Goal: Task Accomplishment & Management: Manage account settings

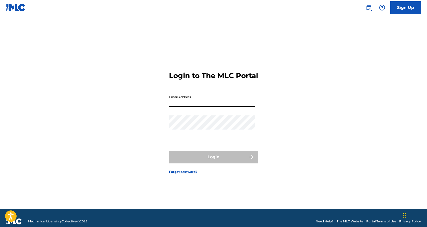
type input "[EMAIL_ADDRESS][DOMAIN_NAME]"
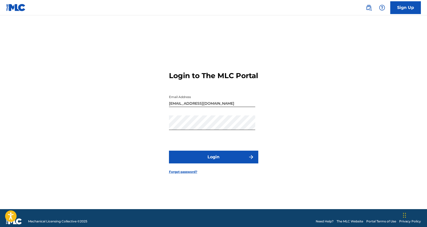
click at [244, 162] on button "Login" at bounding box center [213, 157] width 89 height 13
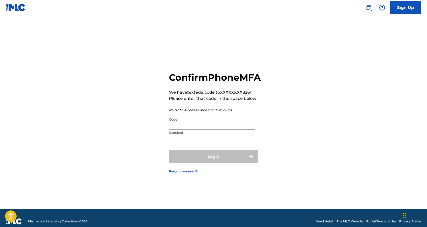
click at [174, 130] on input "Code" at bounding box center [212, 122] width 86 height 15
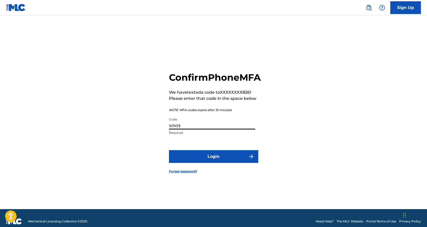
type input "107473"
click at [169, 150] on button "Login" at bounding box center [213, 156] width 89 height 13
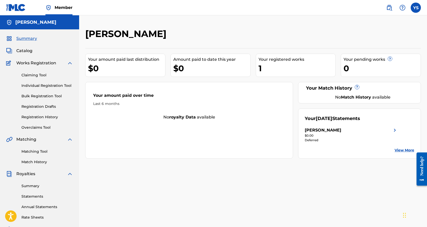
click at [304, 59] on div "Your registered works" at bounding box center [297, 59] width 77 height 6
click at [334, 132] on div "[PERSON_NAME]" at bounding box center [323, 130] width 37 height 6
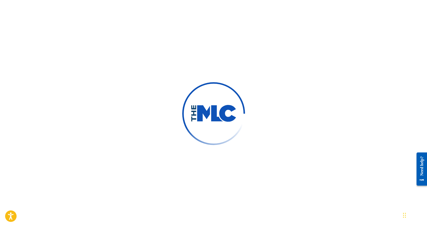
scroll to position [26, 0]
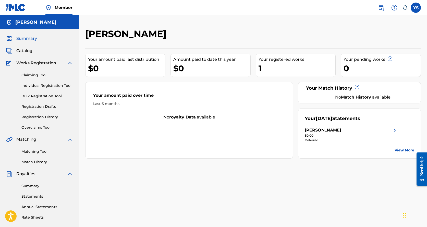
click at [26, 49] on span "Catalog" at bounding box center [24, 51] width 16 height 6
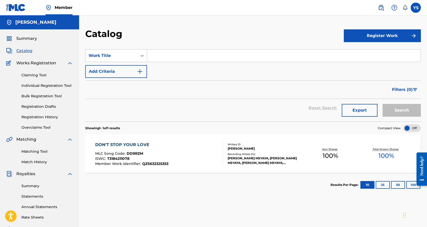
click at [244, 157] on div "[PERSON_NAME] MSYAYA, [PERSON_NAME] MSYAYA, [PERSON_NAME] MSYAYA, [PERSON_NAME]…" at bounding box center [265, 160] width 75 height 9
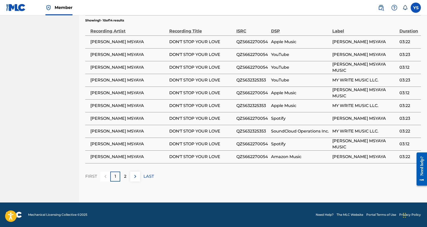
scroll to position [334, 0]
click at [127, 175] on div "2" at bounding box center [125, 177] width 10 height 10
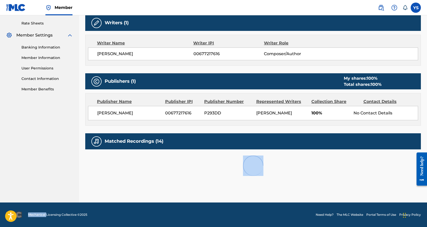
click at [127, 175] on div at bounding box center [253, 165] width 336 height 33
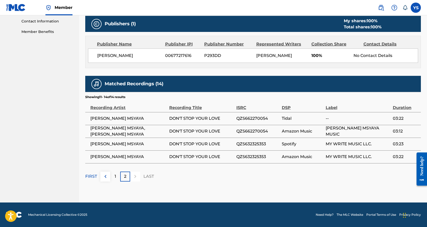
click at [111, 176] on div "1" at bounding box center [115, 177] width 10 height 10
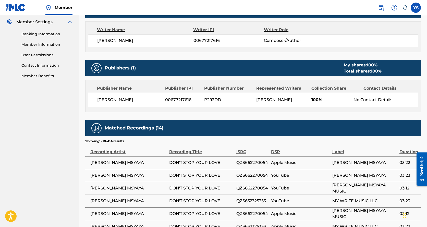
scroll to position [207, 0]
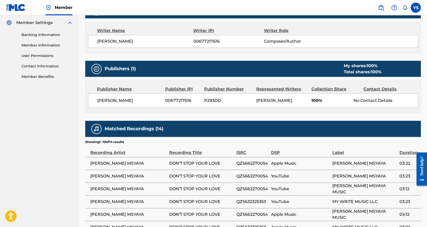
click at [37, 66] on link "Contact Information" at bounding box center [47, 66] width 52 height 5
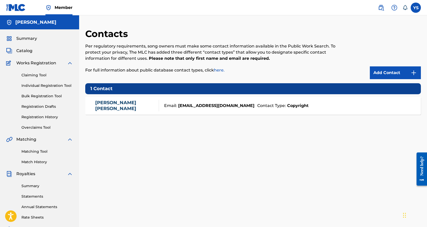
click at [118, 107] on link "[PERSON_NAME]" at bounding box center [125, 105] width 61 height 11
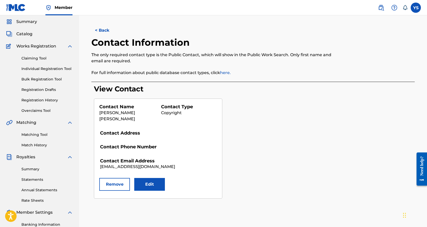
scroll to position [26, 0]
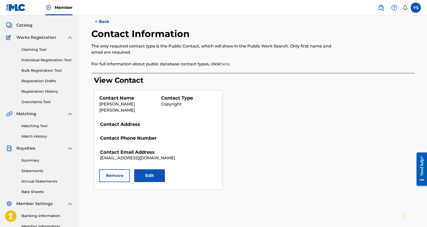
click at [157, 169] on button "Edit" at bounding box center [149, 175] width 31 height 13
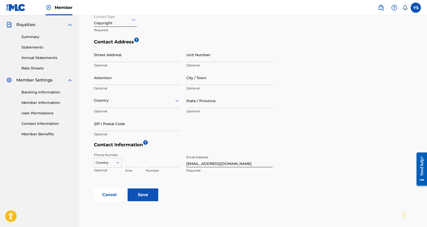
scroll to position [153, 0]
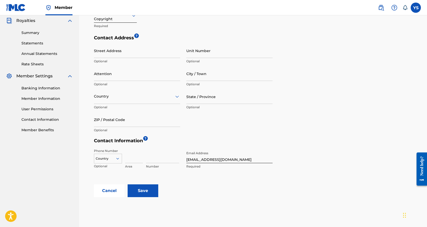
click at [133, 159] on input at bounding box center [134, 156] width 18 height 15
type input "757"
type input "[STREET_ADDRESS]"
type input "[GEOGRAPHIC_DATA]"
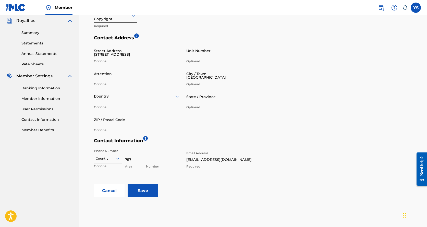
type input "[US_STATE]"
type input "23701-3343"
type input "1"
type input "6108261"
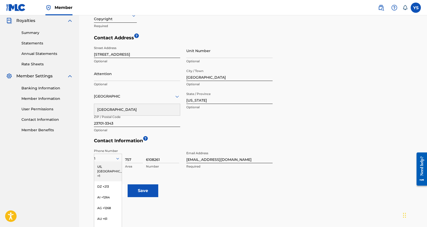
scroll to position [165, 0]
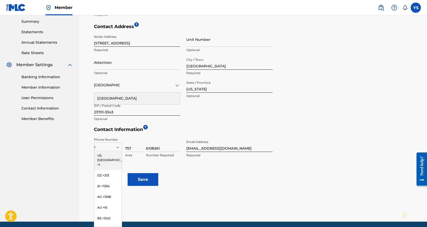
drag, startPoint x: 125, startPoint y: 160, endPoint x: 145, endPoint y: 180, distance: 27.6
click at [145, 180] on input "Save" at bounding box center [143, 179] width 31 height 13
click at [145, 179] on input "Save" at bounding box center [143, 179] width 31 height 13
click at [131, 91] on div "Country" at bounding box center [137, 85] width 86 height 15
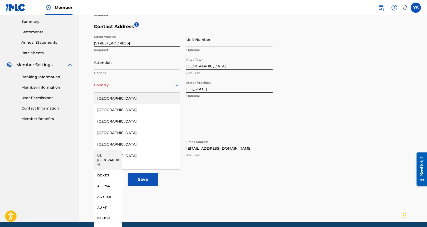
click at [119, 98] on div "[GEOGRAPHIC_DATA]" at bounding box center [137, 98] width 86 height 11
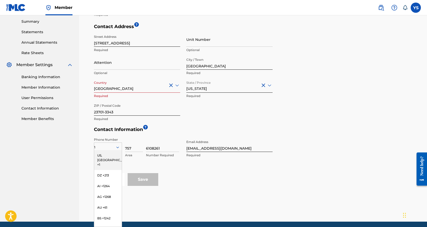
click at [221, 177] on div "Cancel Save" at bounding box center [254, 179] width 321 height 13
click at [146, 174] on div "Save" at bounding box center [143, 179] width 31 height 13
click at [177, 164] on div "Phone Number 1 [GEOGRAPHIC_DATA], [GEOGRAPHIC_DATA] +1 DZ +213 AI +1264 AG +126…" at bounding box center [183, 154] width 179 height 38
click at [110, 156] on div "US, [GEOGRAPHIC_DATA] +1" at bounding box center [108, 160] width 28 height 20
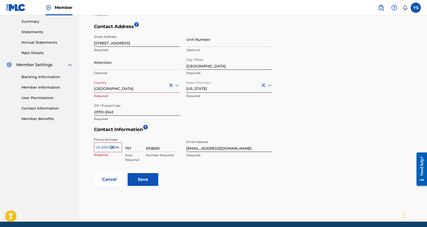
click at [104, 147] on div at bounding box center [108, 148] width 28 height 6
click at [107, 156] on div "US, [GEOGRAPHIC_DATA] +1" at bounding box center [108, 160] width 28 height 20
click at [143, 176] on input "Save" at bounding box center [143, 179] width 31 height 13
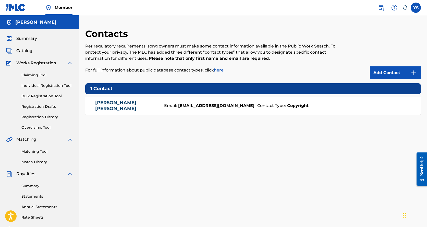
click at [125, 105] on link "[PERSON_NAME]" at bounding box center [125, 105] width 61 height 11
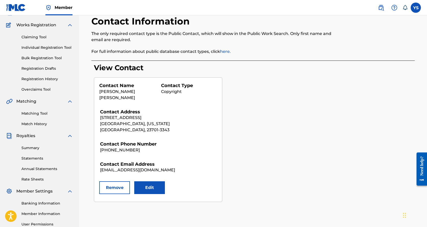
scroll to position [51, 0]
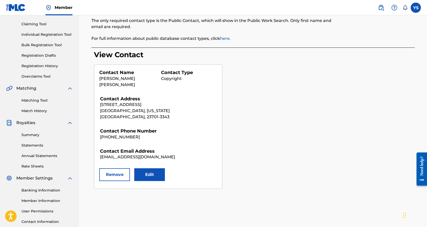
click at [146, 168] on button "Edit" at bounding box center [149, 174] width 31 height 13
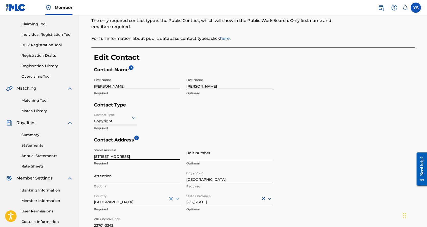
drag, startPoint x: 135, startPoint y: 156, endPoint x: 89, endPoint y: 156, distance: 45.2
click at [89, 156] on div "< Back Contact Information The only required contact type is the Public Contact…" at bounding box center [253, 145] width 336 height 310
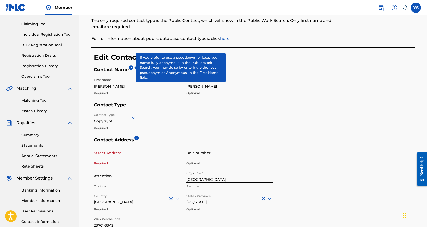
click at [214, 180] on input "[GEOGRAPHIC_DATA]" at bounding box center [229, 176] width 86 height 15
drag, startPoint x: 213, startPoint y: 179, endPoint x: 180, endPoint y: 181, distance: 33.3
click at [180, 181] on div "Street Address Required Unit Number Optional Attention Optional City / Town [GE…" at bounding box center [183, 192] width 179 height 92
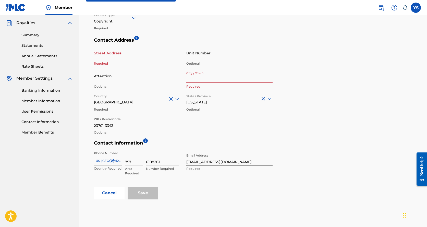
scroll to position [153, 0]
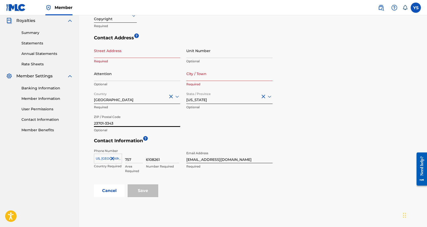
drag, startPoint x: 116, startPoint y: 124, endPoint x: 89, endPoint y: 120, distance: 27.4
click at [89, 120] on div "< Back Contact Information The only required contact type is the Public Contact…" at bounding box center [253, 43] width 336 height 310
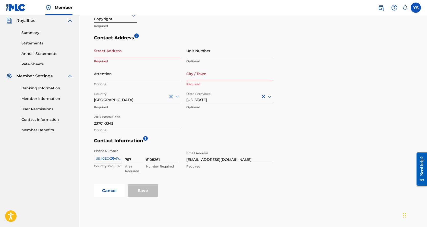
click at [145, 192] on div "Save" at bounding box center [143, 190] width 31 height 13
click at [212, 178] on div "Phone Number [GEOGRAPHIC_DATA], [GEOGRAPHIC_DATA] +1 Country Required 757 Area …" at bounding box center [183, 165] width 179 height 38
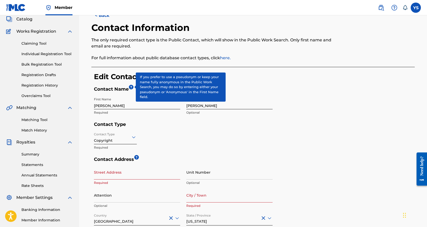
scroll to position [26, 0]
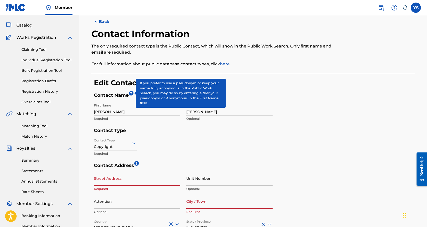
click at [115, 111] on input "[PERSON_NAME]" at bounding box center [137, 108] width 86 height 15
type input "[PERSON_NAME] MsYaYa"
click at [133, 144] on icon at bounding box center [134, 143] width 4 height 2
click at [133, 143] on icon at bounding box center [134, 143] width 6 height 6
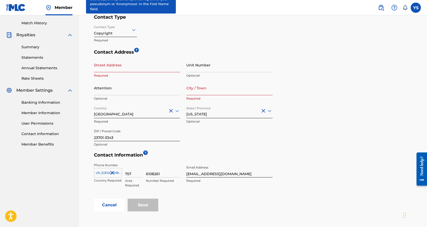
scroll to position [153, 0]
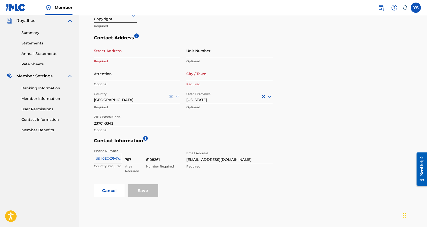
click at [142, 189] on div "Save" at bounding box center [143, 190] width 31 height 13
click at [137, 56] on input "Street Address" at bounding box center [137, 50] width 86 height 15
type input "3"
click at [197, 77] on input "City / Town" at bounding box center [229, 73] width 86 height 15
type input "[GEOGRAPHIC_DATA]"
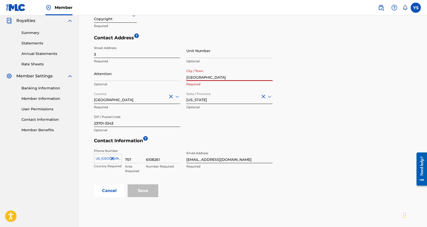
type input "[GEOGRAPHIC_DATA]"
type input "[US_STATE]"
type input "1"
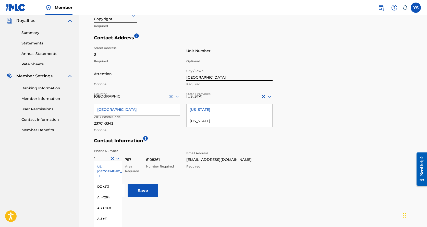
scroll to position [165, 0]
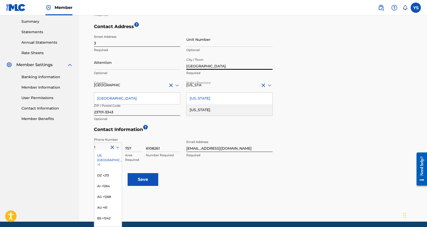
click at [145, 182] on input "Save" at bounding box center [143, 179] width 31 height 13
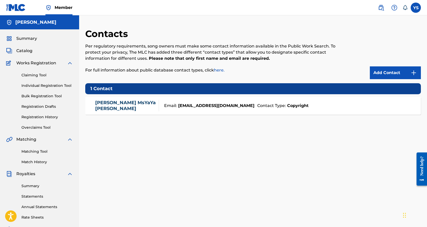
click at [41, 73] on link "Claiming Tool" at bounding box center [47, 75] width 52 height 5
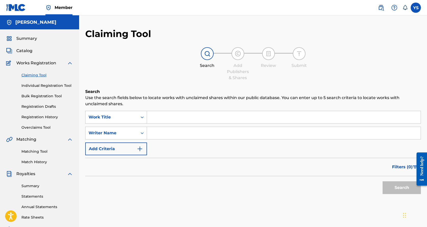
click at [170, 115] on input "Search Form" at bounding box center [284, 117] width 274 height 12
click at [28, 186] on link "Summary" at bounding box center [47, 185] width 52 height 5
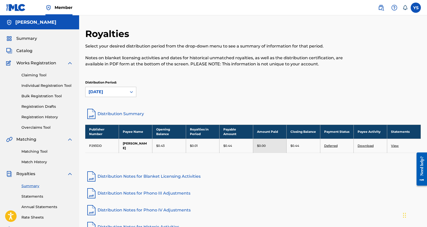
click at [95, 146] on td "P293DD" at bounding box center [101, 146] width 33 height 14
click at [393, 147] on link "View" at bounding box center [395, 146] width 8 height 4
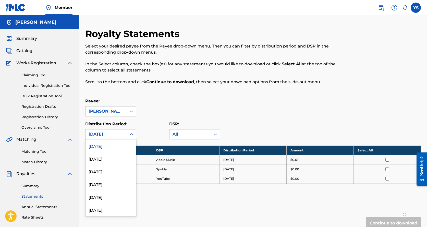
click at [132, 134] on icon at bounding box center [131, 134] width 5 height 5
click at [103, 161] on div "[DATE]" at bounding box center [111, 158] width 51 height 13
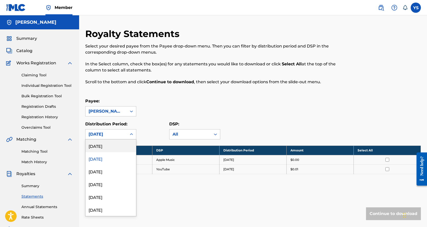
click at [130, 134] on icon at bounding box center [131, 134] width 5 height 5
click at [109, 171] on div "[DATE]" at bounding box center [111, 171] width 51 height 13
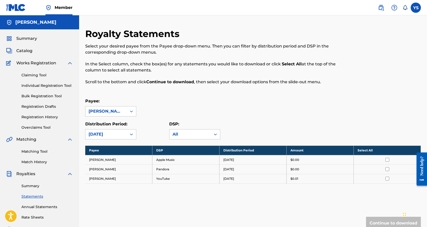
click at [130, 133] on icon at bounding box center [131, 134] width 5 height 5
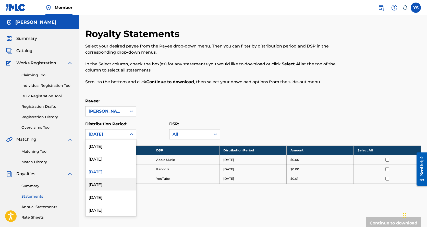
click at [106, 181] on div "[DATE]" at bounding box center [111, 184] width 51 height 13
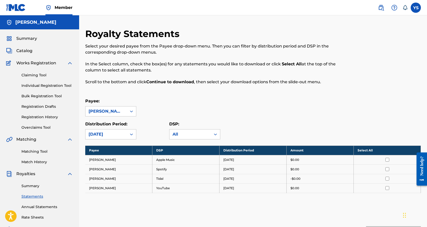
click at [131, 134] on icon at bounding box center [131, 135] width 3 height 2
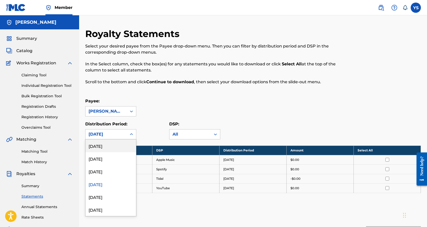
click at [131, 134] on icon at bounding box center [131, 134] width 3 height 2
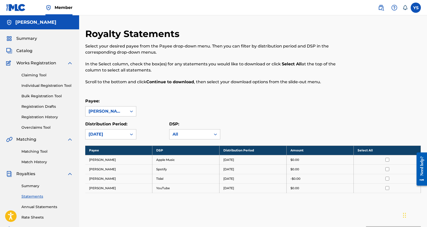
click at [34, 74] on link "Claiming Tool" at bounding box center [47, 75] width 52 height 5
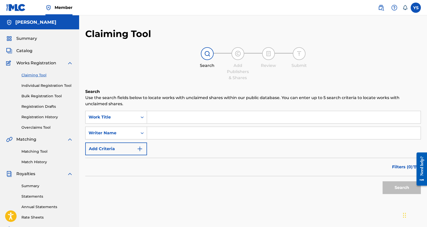
click at [161, 120] on input "Search Form" at bounding box center [284, 117] width 274 height 12
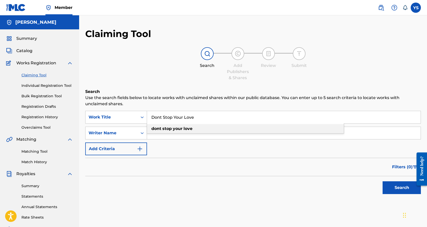
click at [168, 128] on strong "stop" at bounding box center [166, 128] width 9 height 5
type input "dont stop your love"
click at [167, 130] on input "Search Form" at bounding box center [284, 133] width 274 height 12
type input "[PERSON_NAME]"
drag, startPoint x: 182, startPoint y: 151, endPoint x: 209, endPoint y: 151, distance: 26.3
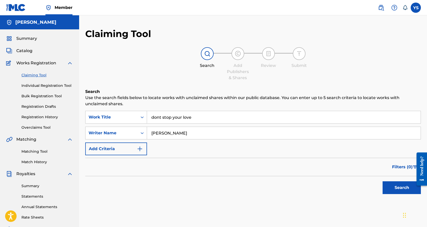
click at [182, 151] on div "SearchWithCriteria02096156-927b-4626-8628-e836d6e4ea16 Work Title dont stop you…" at bounding box center [253, 133] width 336 height 44
click at [397, 190] on button "Search" at bounding box center [402, 187] width 38 height 13
click at [139, 147] on img "Search Form" at bounding box center [140, 149] width 6 height 6
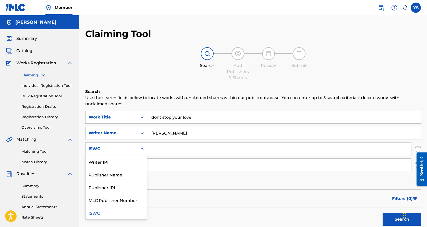
click at [144, 149] on icon "Search Form" at bounding box center [142, 149] width 3 height 2
click at [126, 173] on div "Publisher Name" at bounding box center [116, 174] width 61 height 13
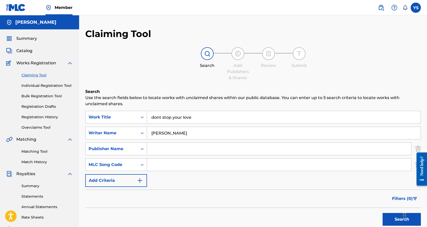
click at [160, 150] on input "Search Form" at bounding box center [279, 149] width 264 height 12
type input "[PERSON_NAME]"
click at [394, 218] on button "Search" at bounding box center [402, 219] width 38 height 13
click at [160, 133] on input "[PERSON_NAME]" at bounding box center [284, 133] width 274 height 12
type input "[PERSON_NAME]"
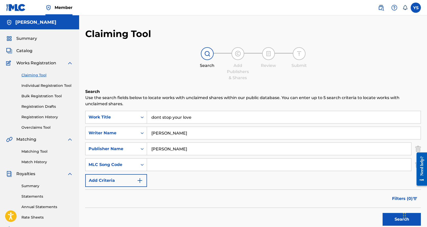
click at [160, 148] on input "[PERSON_NAME]" at bounding box center [279, 149] width 264 height 12
click at [394, 216] on button "Search" at bounding box center [402, 219] width 38 height 13
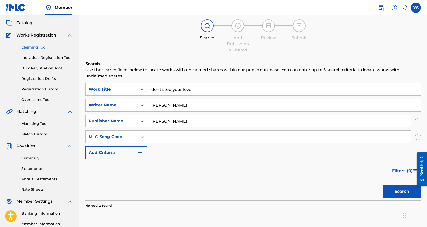
scroll to position [13, 0]
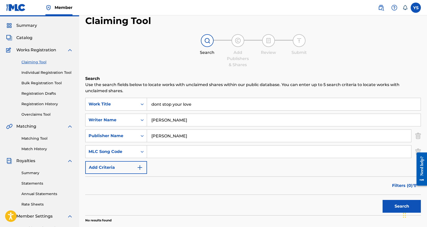
click at [186, 136] on input "[PERSON_NAME]" at bounding box center [279, 136] width 264 height 12
type input "[PERSON_NAME]"
click at [394, 204] on button "Search" at bounding box center [402, 206] width 38 height 13
click at [164, 105] on input "dont stop your love" at bounding box center [284, 104] width 274 height 12
click at [159, 104] on input "dont stop your love" at bounding box center [284, 104] width 274 height 12
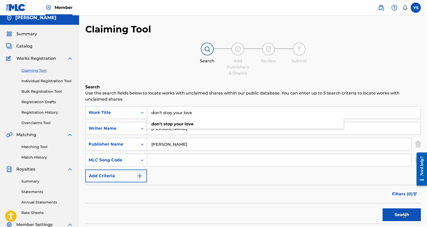
scroll to position [0, 0]
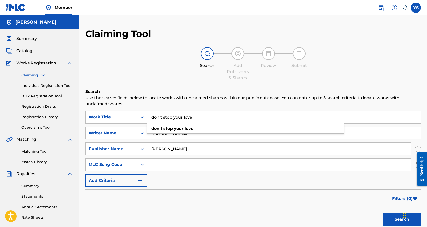
type input "don't stop your love"
click at [207, 104] on p "Use the search fields below to locate works with unclaimed shares within our pu…" at bounding box center [253, 101] width 336 height 12
click at [389, 215] on button "Search" at bounding box center [402, 219] width 38 height 13
click at [40, 108] on link "Registration Drafts" at bounding box center [47, 106] width 52 height 5
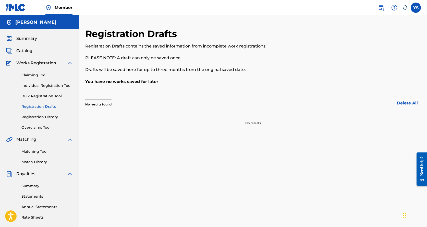
click at [39, 94] on link "Bulk Registration Tool" at bounding box center [47, 95] width 52 height 5
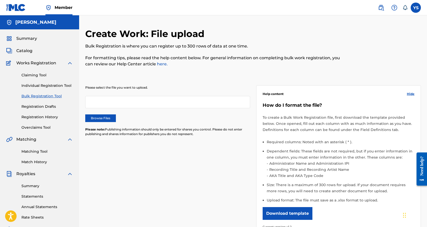
click at [31, 127] on link "Overclaims Tool" at bounding box center [47, 127] width 52 height 5
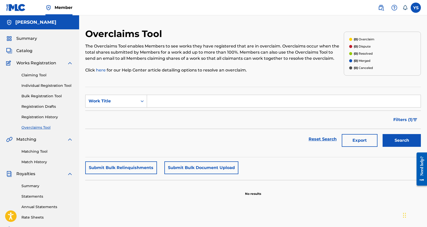
click at [159, 101] on input "Search Form" at bounding box center [284, 101] width 274 height 12
type input "Don't Stop Your Love"
click at [405, 140] on button "Search" at bounding box center [402, 140] width 38 height 13
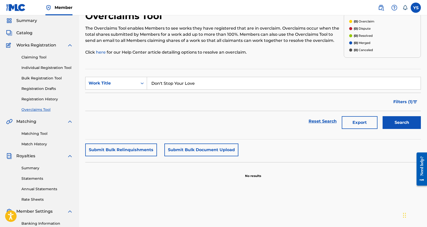
scroll to position [26, 0]
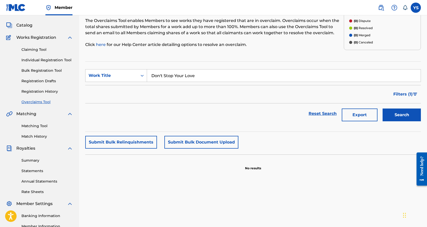
click at [38, 91] on link "Registration History" at bounding box center [47, 91] width 52 height 5
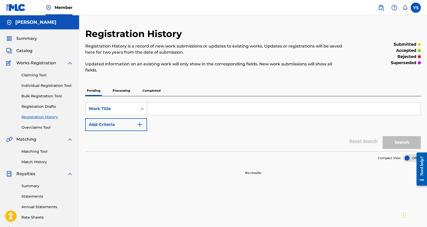
click at [119, 91] on p "Processing" at bounding box center [121, 90] width 21 height 11
click at [159, 90] on p "Completed" at bounding box center [151, 90] width 21 height 11
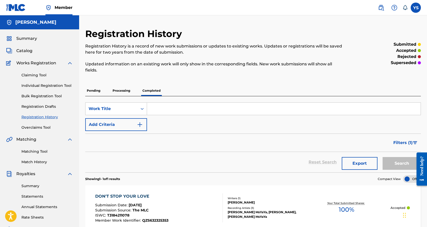
click at [119, 90] on p "Processing" at bounding box center [121, 90] width 21 height 11
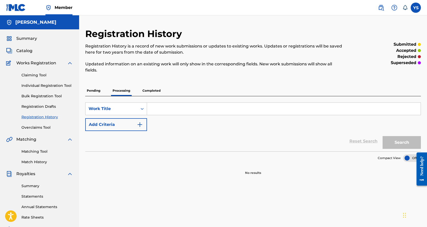
click at [94, 91] on p "Pending" at bounding box center [93, 90] width 17 height 11
click at [146, 91] on p "Completed" at bounding box center [151, 90] width 21 height 11
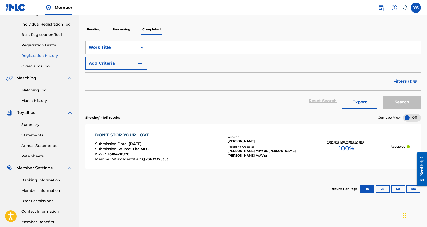
scroll to position [77, 0]
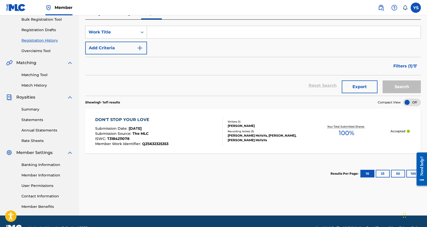
click at [366, 85] on button "Export" at bounding box center [360, 86] width 36 height 13
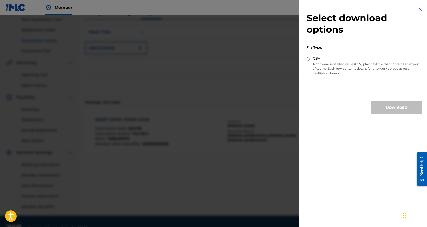
click at [310, 58] on div "CSV" at bounding box center [364, 59] width 115 height 6
click at [309, 59] on input "CSV" at bounding box center [308, 58] width 3 height 3
radio input "true"
click at [393, 104] on button "Download" at bounding box center [396, 107] width 51 height 13
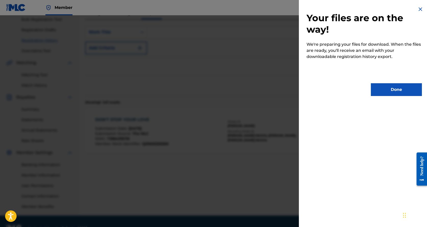
click at [394, 87] on button "Done" at bounding box center [396, 89] width 51 height 13
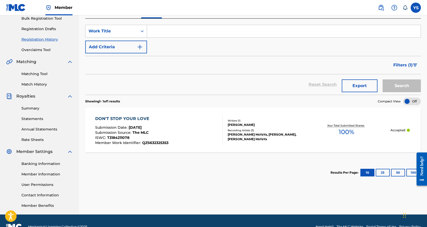
scroll to position [90, 0]
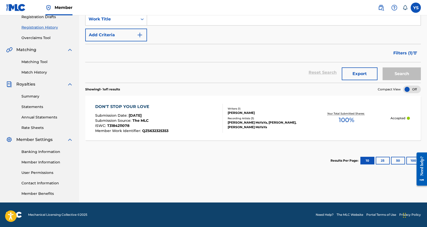
click at [36, 128] on link "Rate Sheets" at bounding box center [47, 127] width 52 height 5
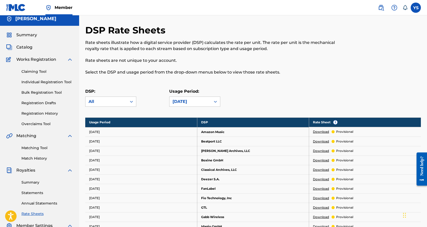
scroll to position [51, 0]
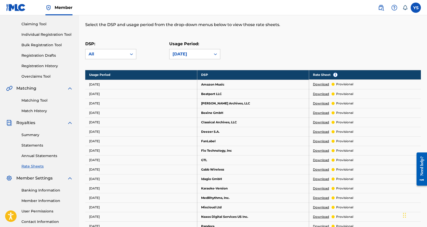
drag, startPoint x: 333, startPoint y: 55, endPoint x: 305, endPoint y: 50, distance: 28.8
click at [305, 50] on div "DSP: All Usage Period: [DATE]" at bounding box center [253, 52] width 336 height 23
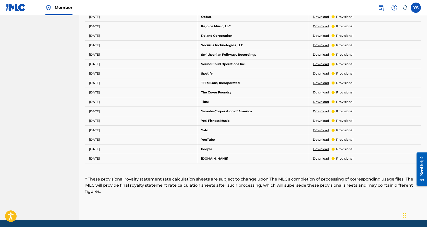
scroll to position [307, 0]
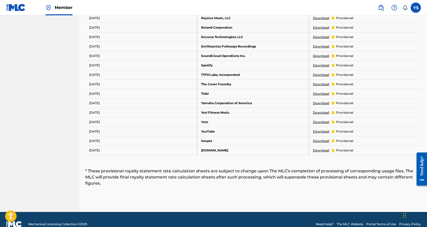
click at [323, 149] on link "Download" at bounding box center [321, 150] width 16 height 5
click at [322, 131] on link "Download" at bounding box center [321, 131] width 16 height 5
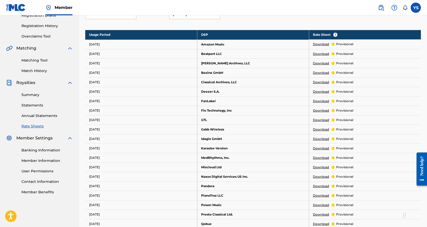
scroll to position [77, 0]
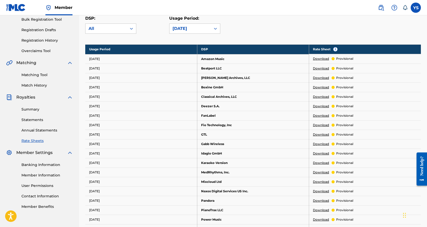
click at [31, 130] on link "Annual Statements" at bounding box center [47, 130] width 52 height 5
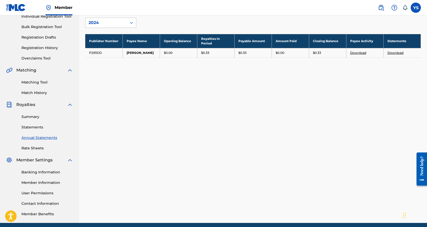
scroll to position [90, 0]
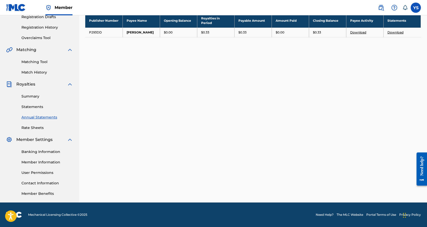
click at [49, 153] on link "Banking Information" at bounding box center [47, 151] width 52 height 5
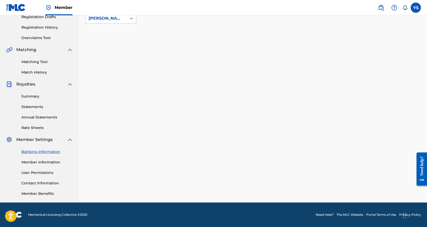
scroll to position [90, 0]
click at [47, 153] on link "Banking Information" at bounding box center [47, 151] width 52 height 5
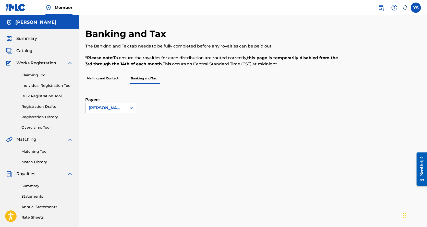
click at [124, 107] on div "[PERSON_NAME]" at bounding box center [106, 108] width 41 height 10
click at [110, 122] on div "[PERSON_NAME]" at bounding box center [111, 119] width 51 height 13
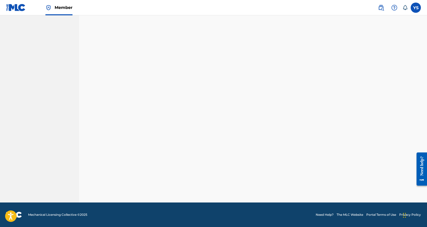
scroll to position [90, 0]
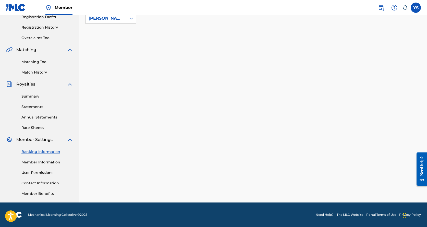
click at [38, 161] on link "Member Information" at bounding box center [47, 162] width 52 height 5
